Goal: Task Accomplishment & Management: Manage account settings

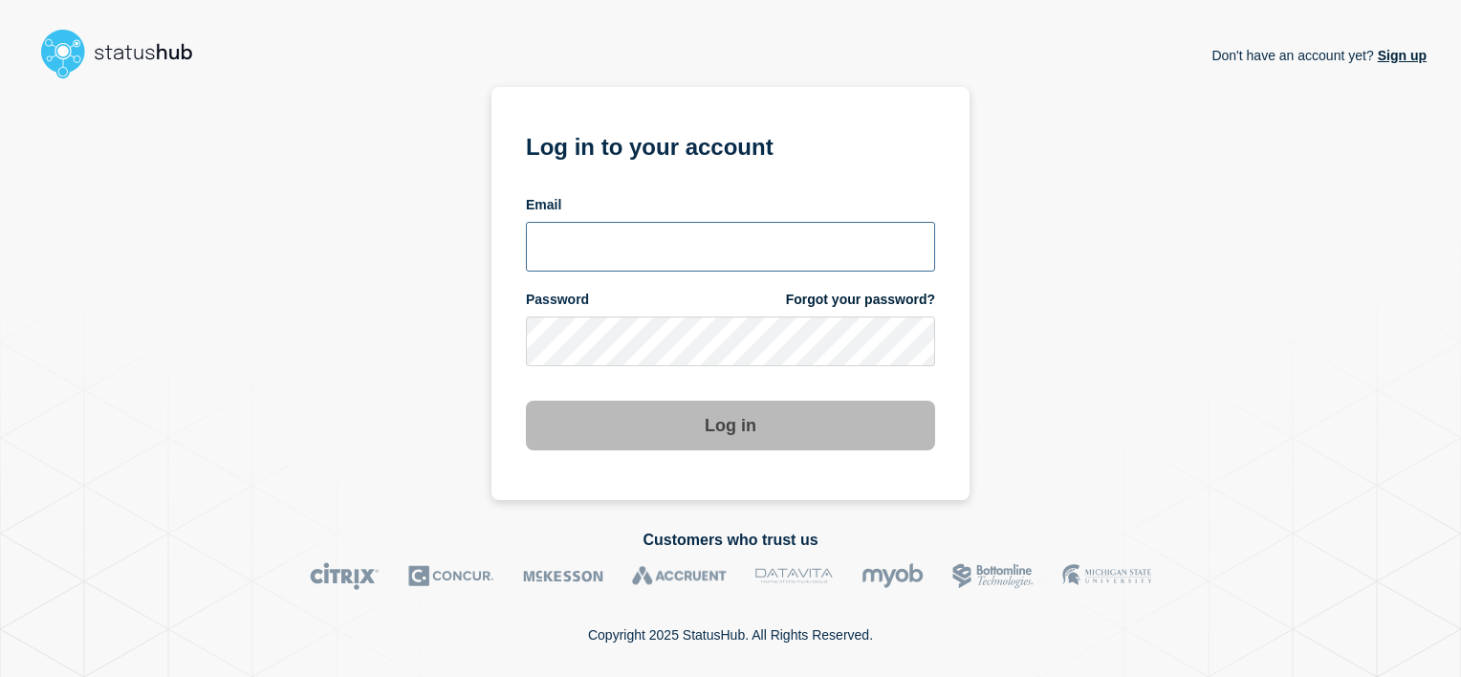
type input "[PERSON_NAME][EMAIL_ADDRESS][PERSON_NAME][DOMAIN_NAME]"
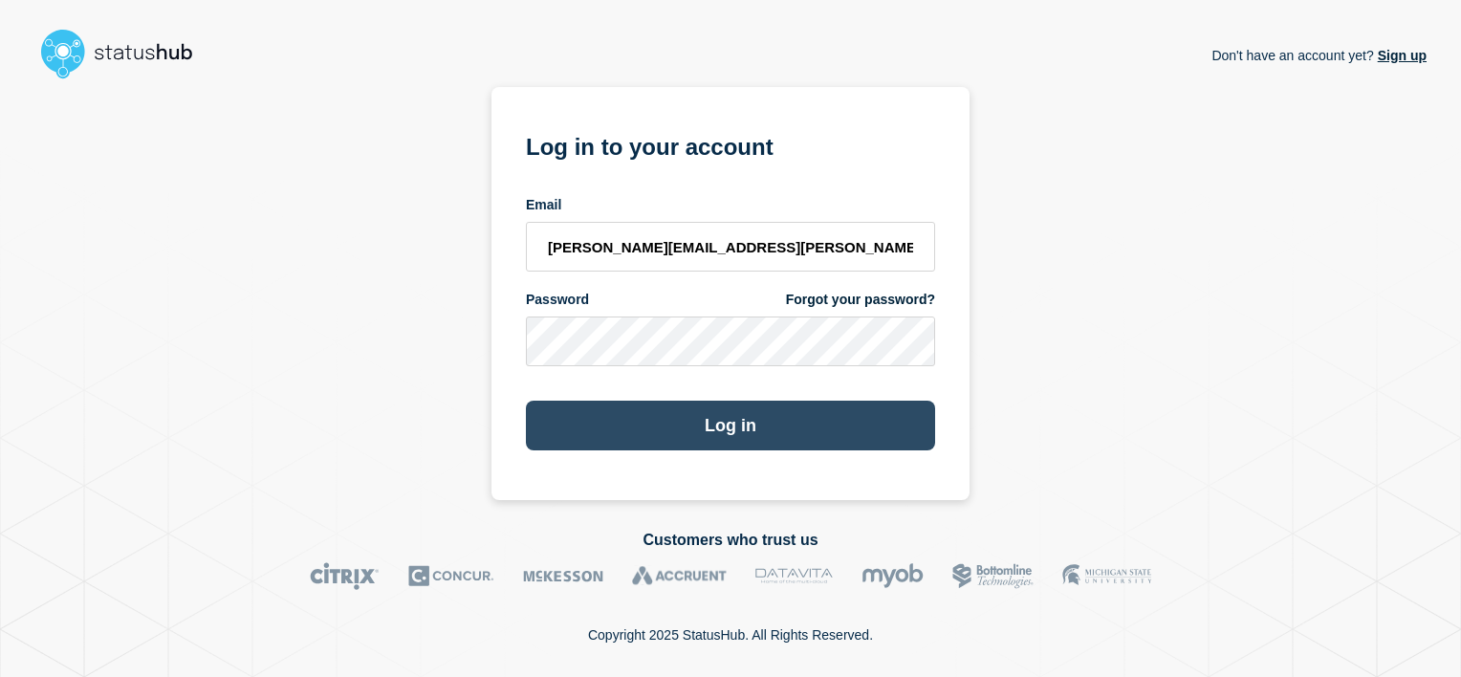
click at [772, 436] on button "Log in" at bounding box center [730, 426] width 409 height 50
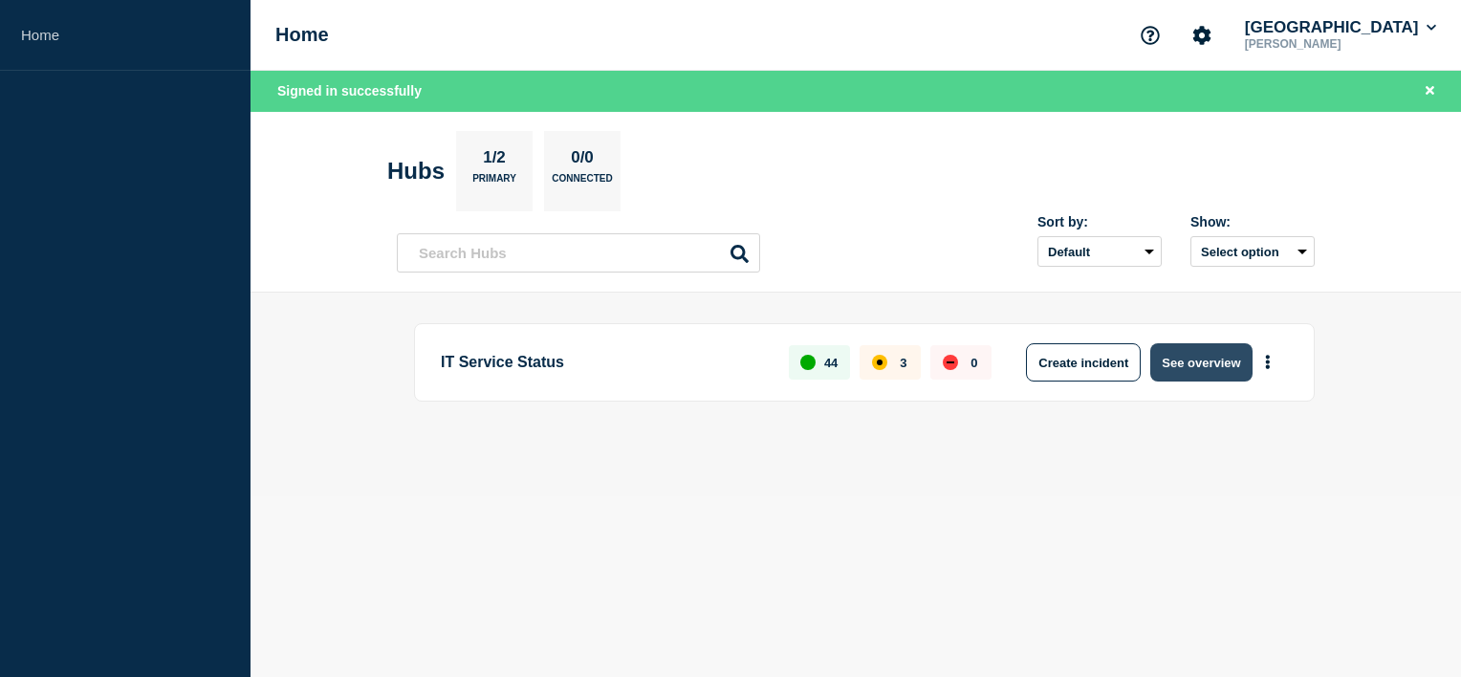
click at [1209, 362] on button "See overview" at bounding box center [1201, 362] width 101 height 38
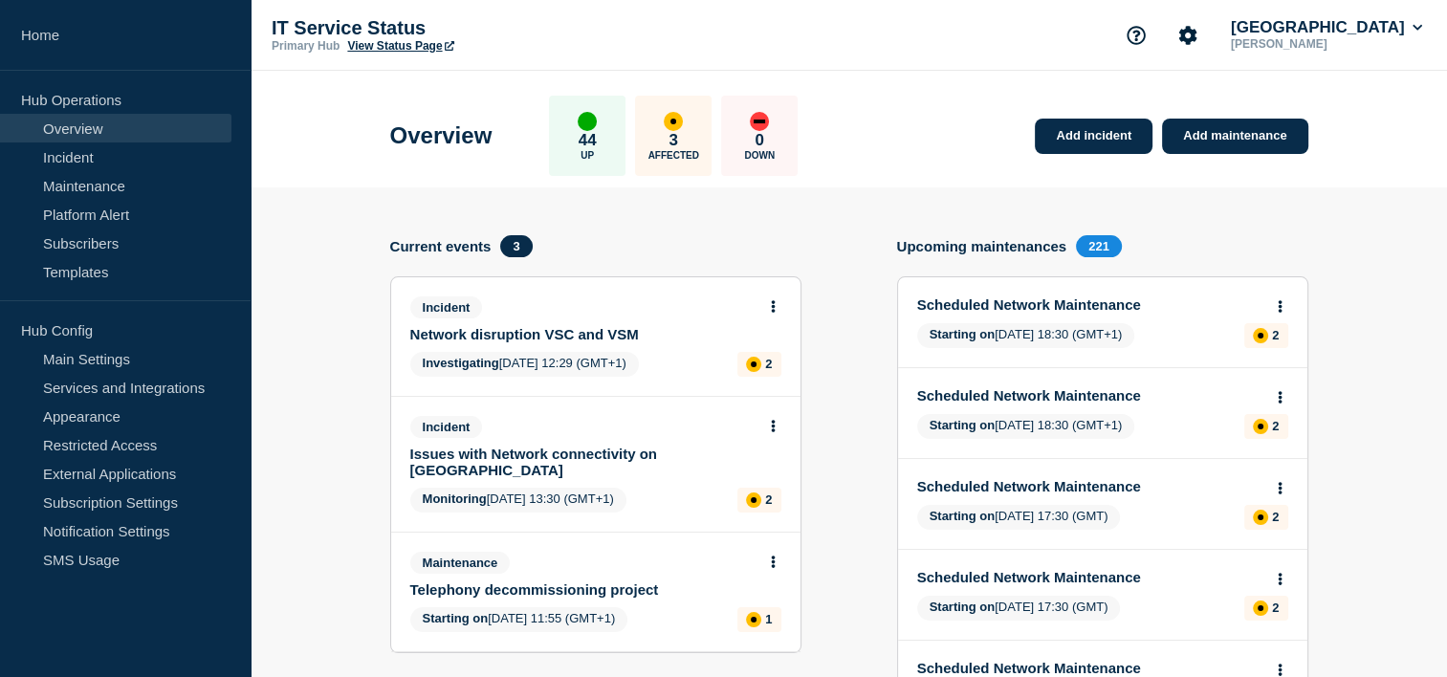
click at [692, 312] on div "Incident" at bounding box center [587, 307] width 355 height 22
click at [584, 338] on link "Network disruption VSC and VSM" at bounding box center [582, 334] width 345 height 16
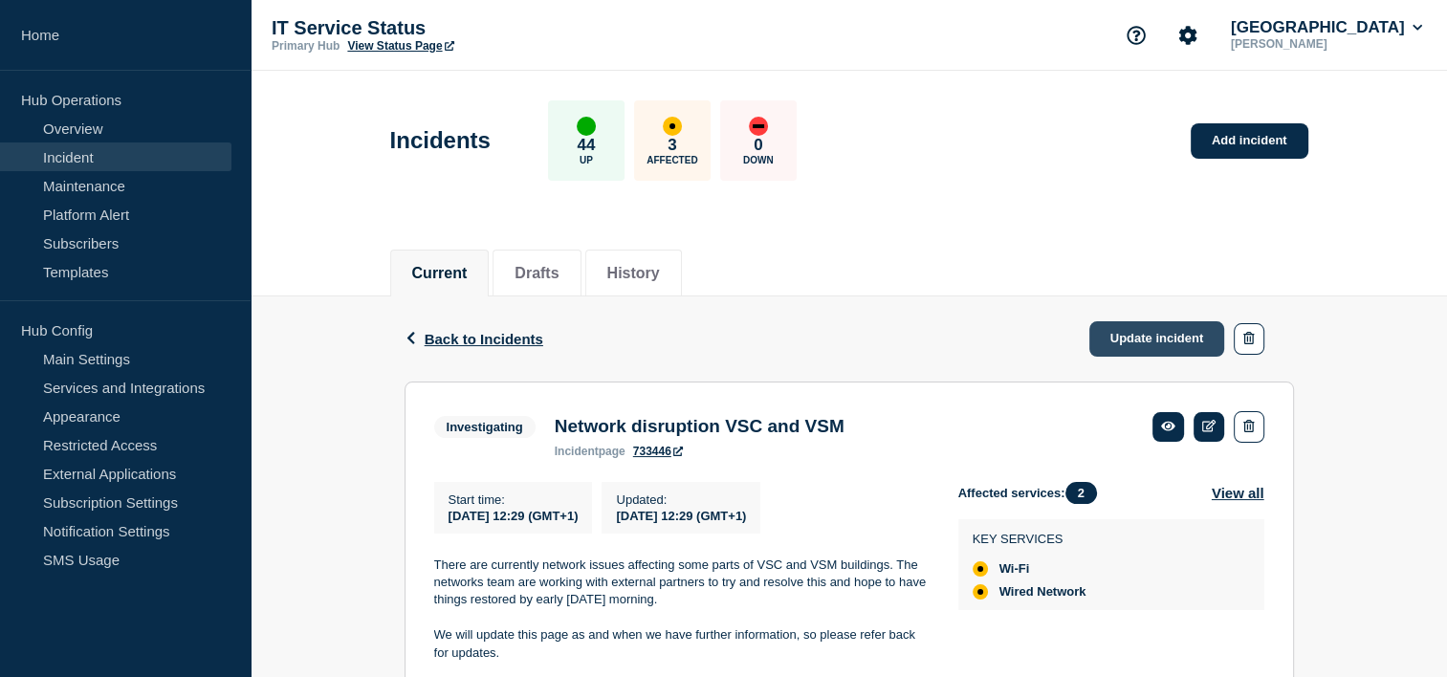
click at [1170, 334] on link "Update incident" at bounding box center [1157, 338] width 136 height 35
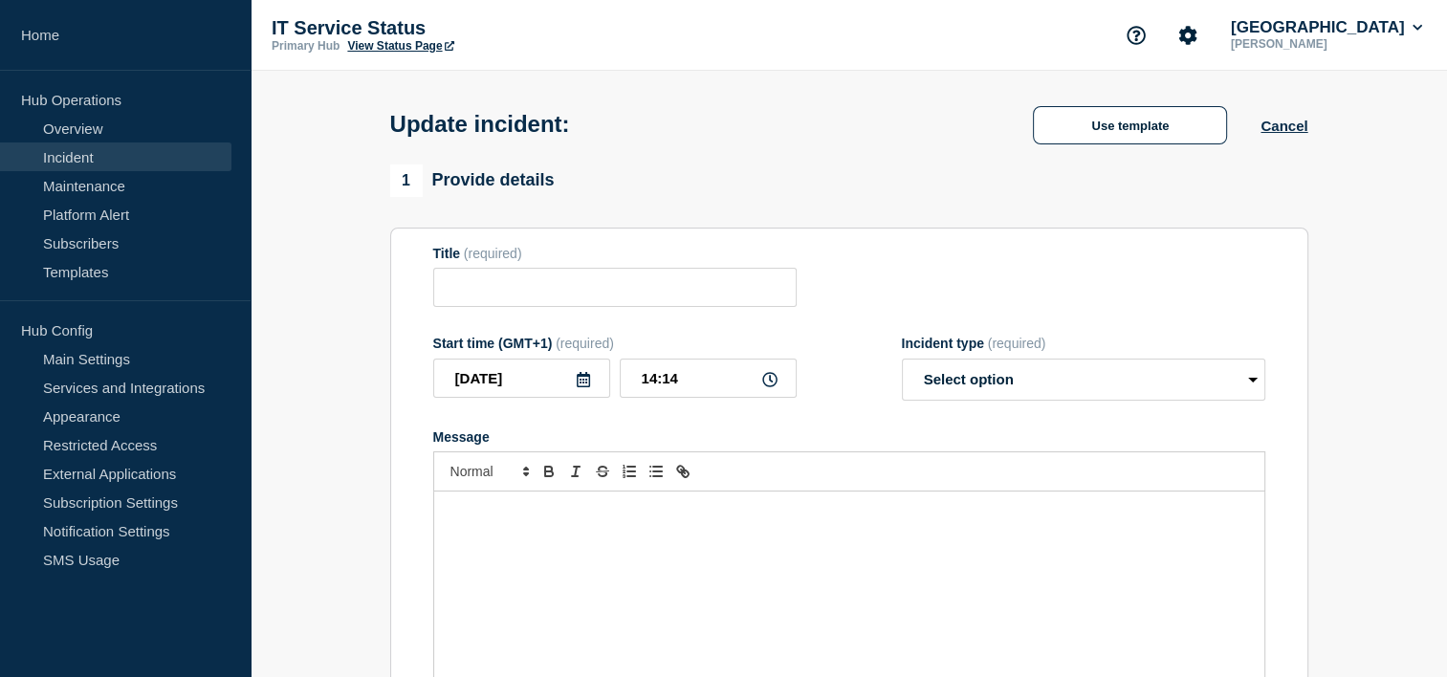
type input "Network disruption VSC and VSM"
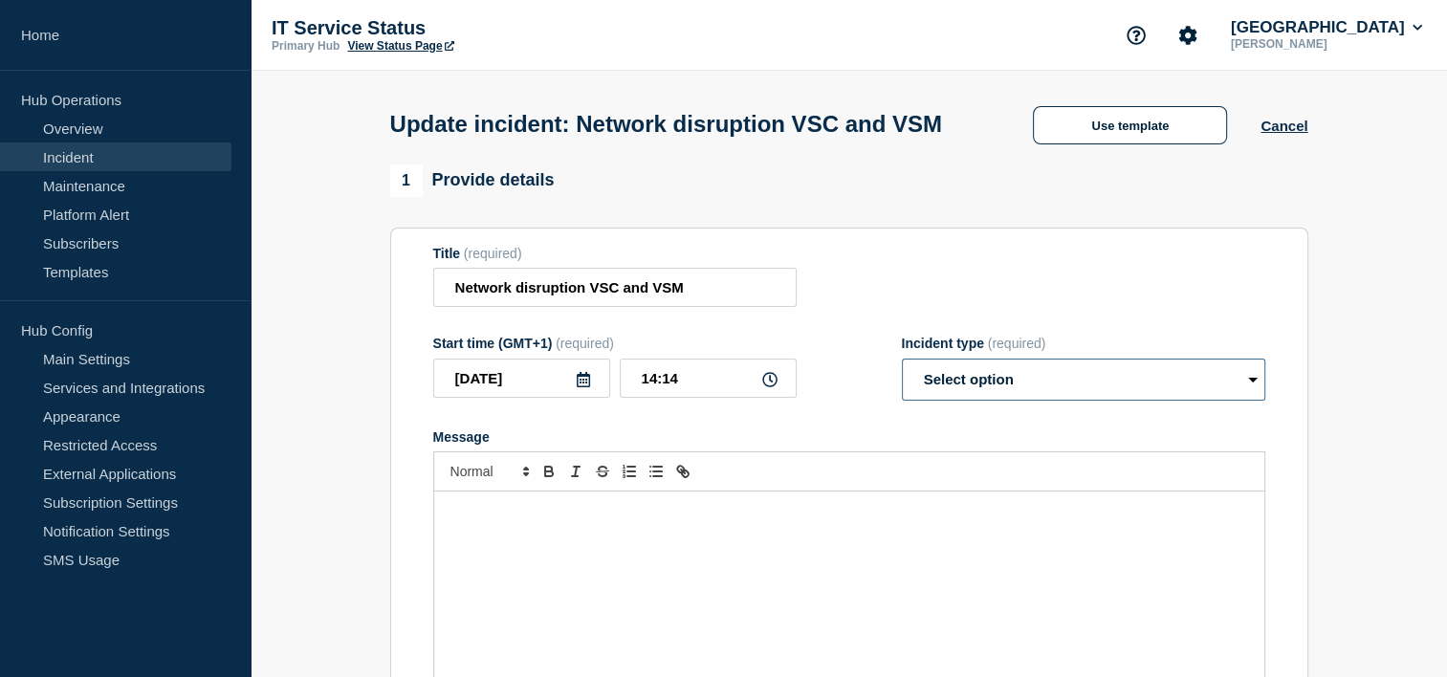
click at [1250, 401] on select "Select option Investigating Identified Monitoring Resolved" at bounding box center [1083, 380] width 363 height 42
select select "monitoring"
click at [902, 397] on select "Select option Investigating Identified Monitoring Resolved" at bounding box center [1083, 380] width 363 height 42
click at [1064, 566] on div "Message" at bounding box center [849, 607] width 830 height 230
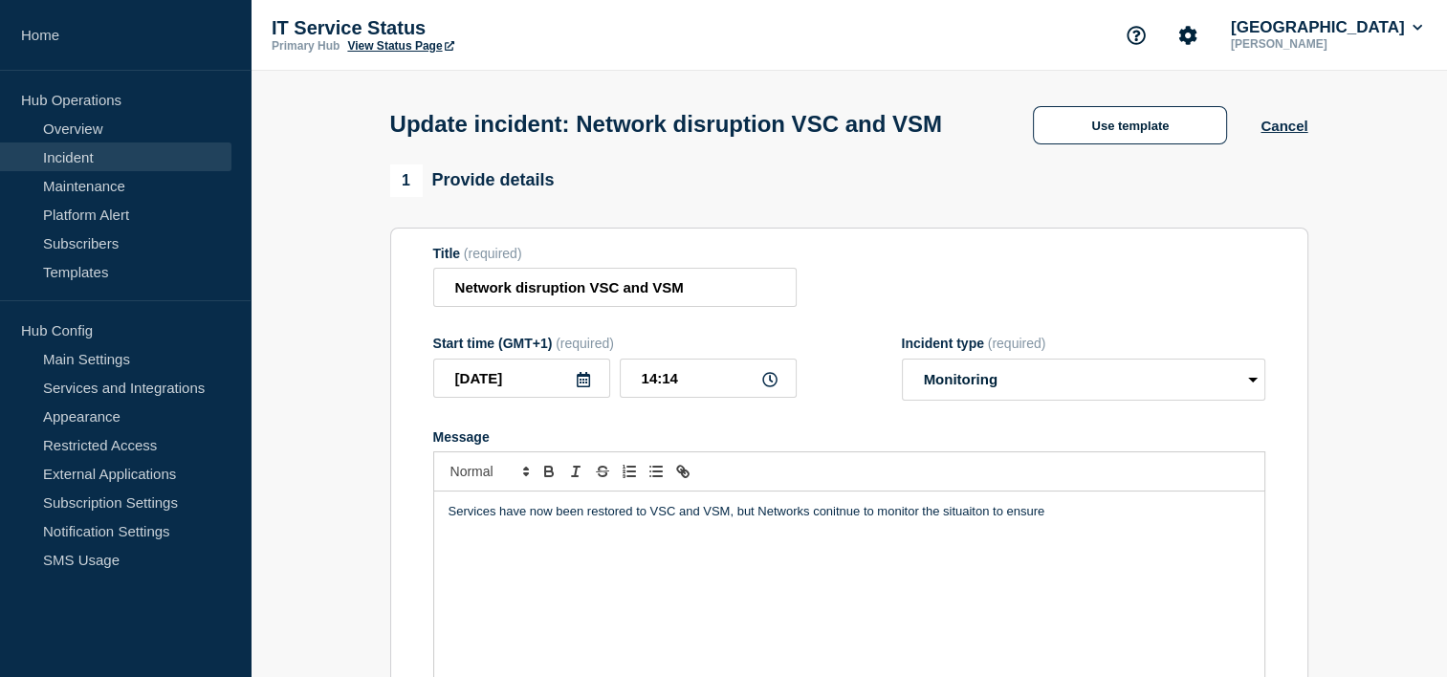
click at [1072, 520] on p "Services have now been restored to VSC and VSM, but Networks conitnue to monito…" at bounding box center [849, 511] width 801 height 17
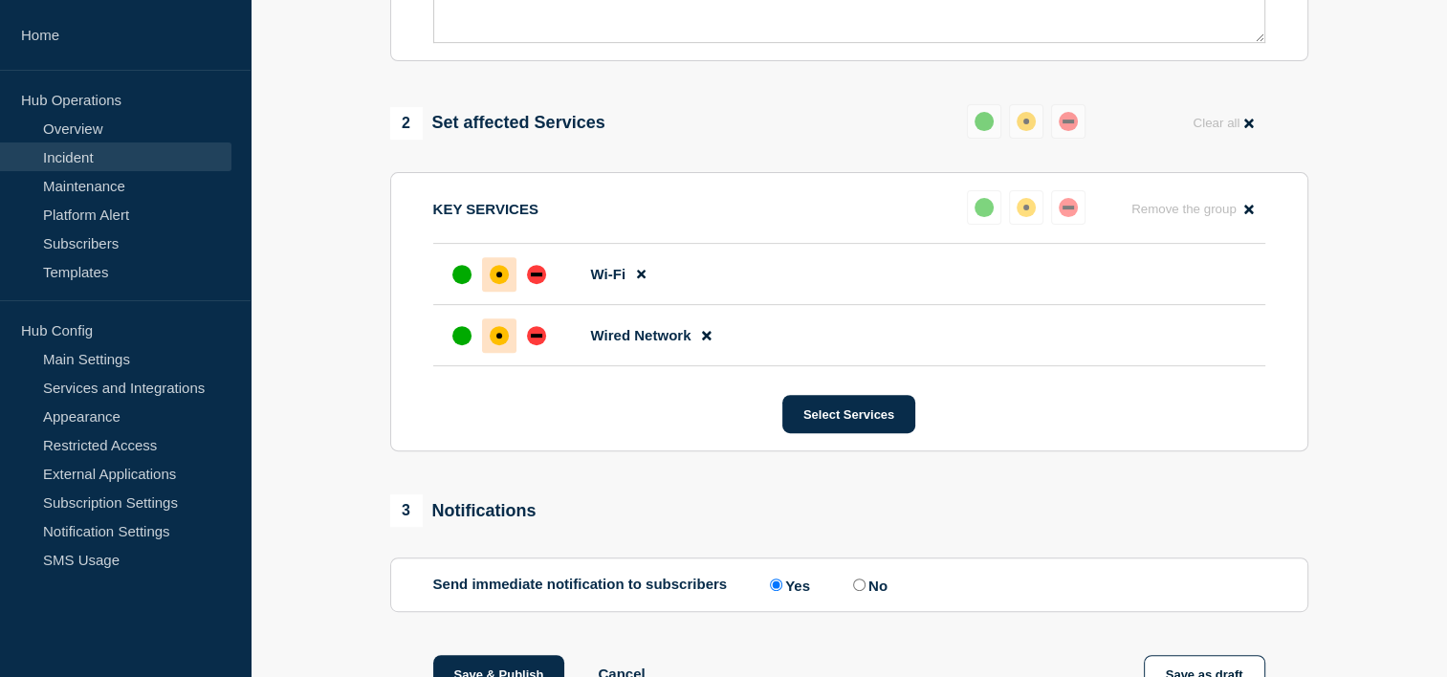
scroll to position [681, 0]
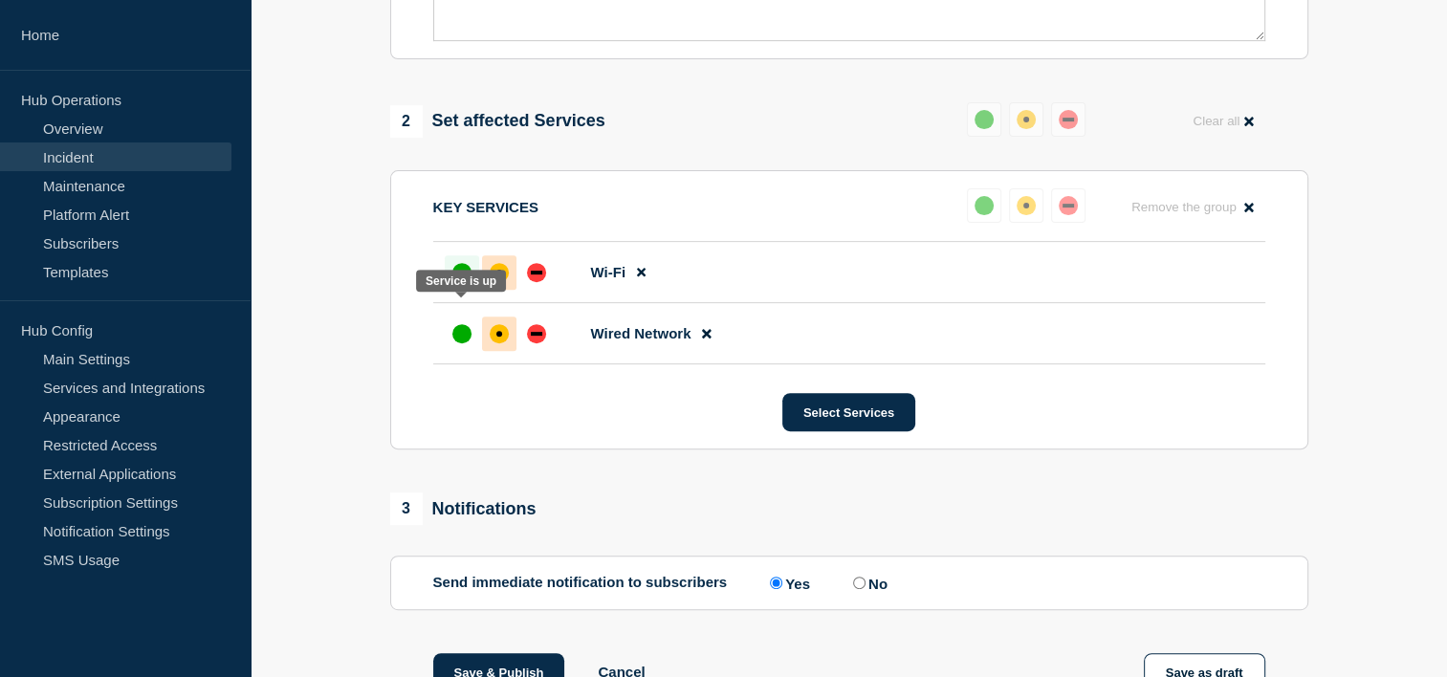
click at [460, 282] on div "up" at bounding box center [461, 272] width 19 height 19
click at [465, 343] on div "up" at bounding box center [461, 333] width 19 height 19
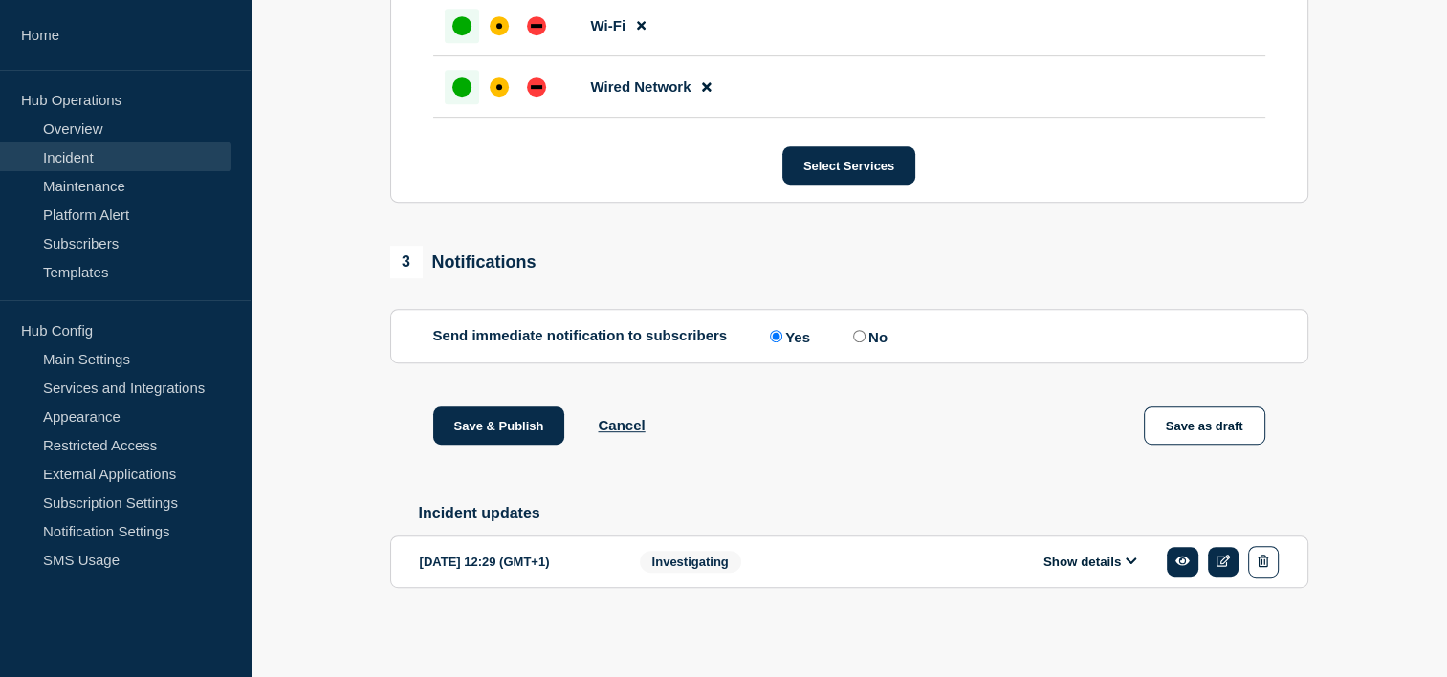
scroll to position [973, 0]
click at [500, 425] on button "Save & Publish" at bounding box center [499, 425] width 132 height 38
